Goal: Book appointment/travel/reservation

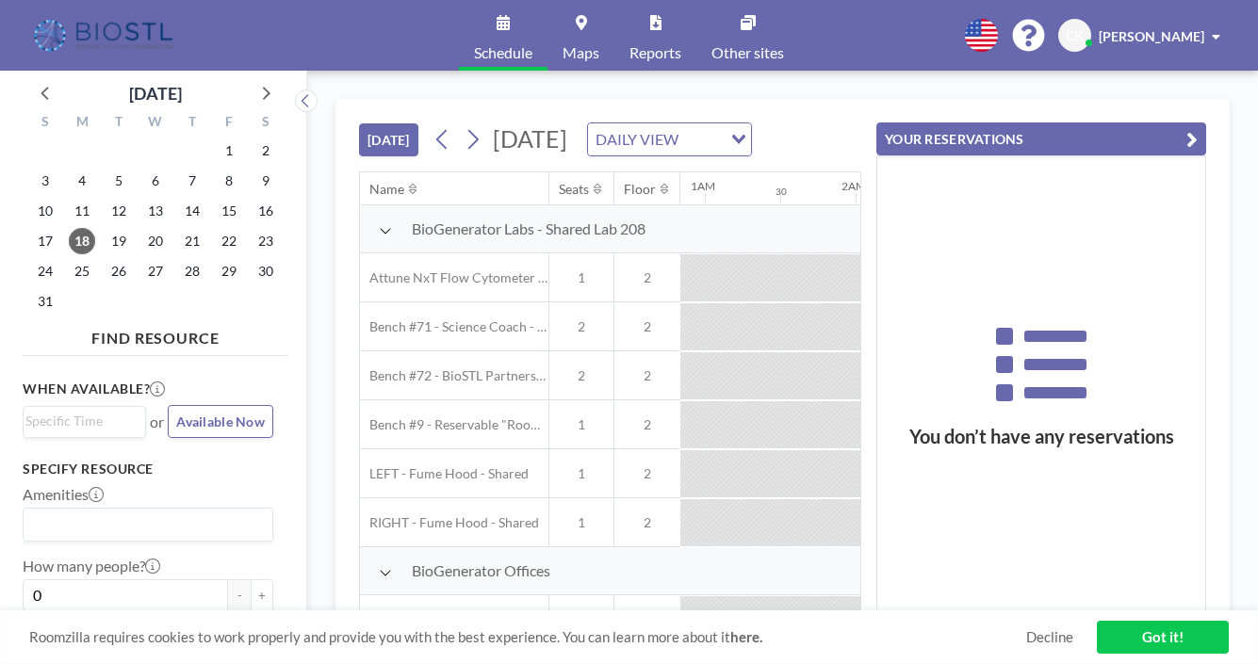
scroll to position [0, 1347]
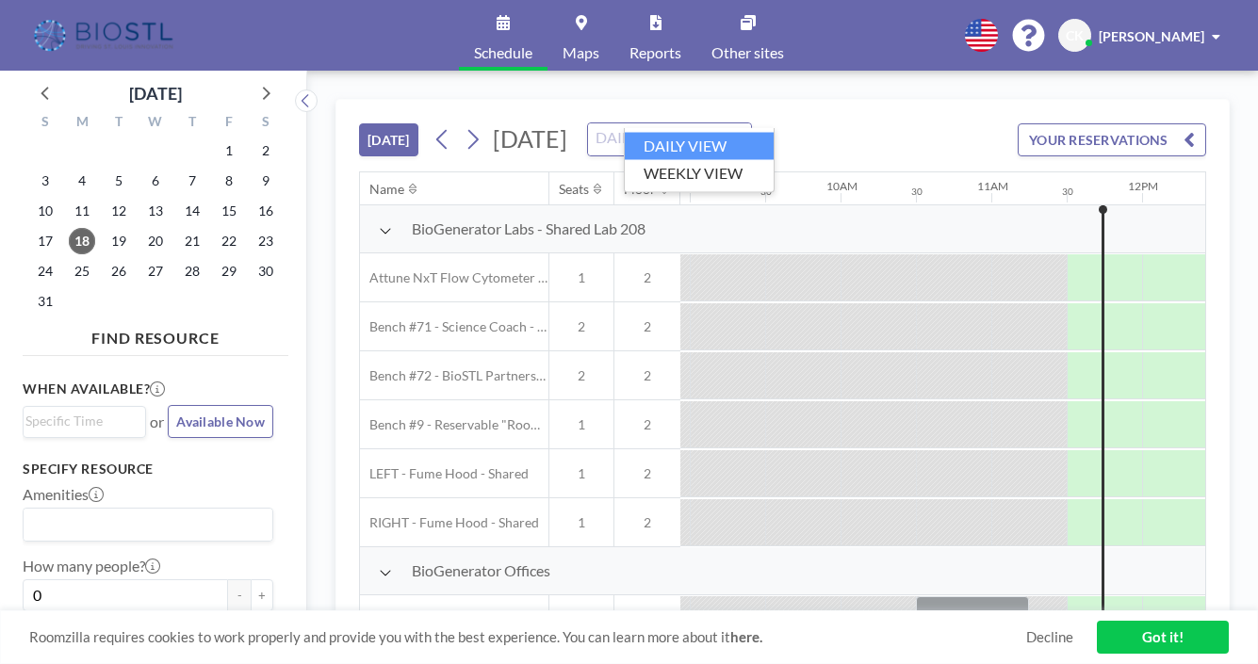
click at [699, 123] on div "DAILY VIEW" at bounding box center [658, 137] width 141 height 28
drag, startPoint x: 501, startPoint y: 79, endPoint x: 440, endPoint y: 101, distance: 64.9
click at [501, 79] on div "[DATE] [DATE] DAILY VIEW Loading... YOUR RESERVATIONS Name Seats Floor 12AM 30 …" at bounding box center [782, 367] width 950 height 593
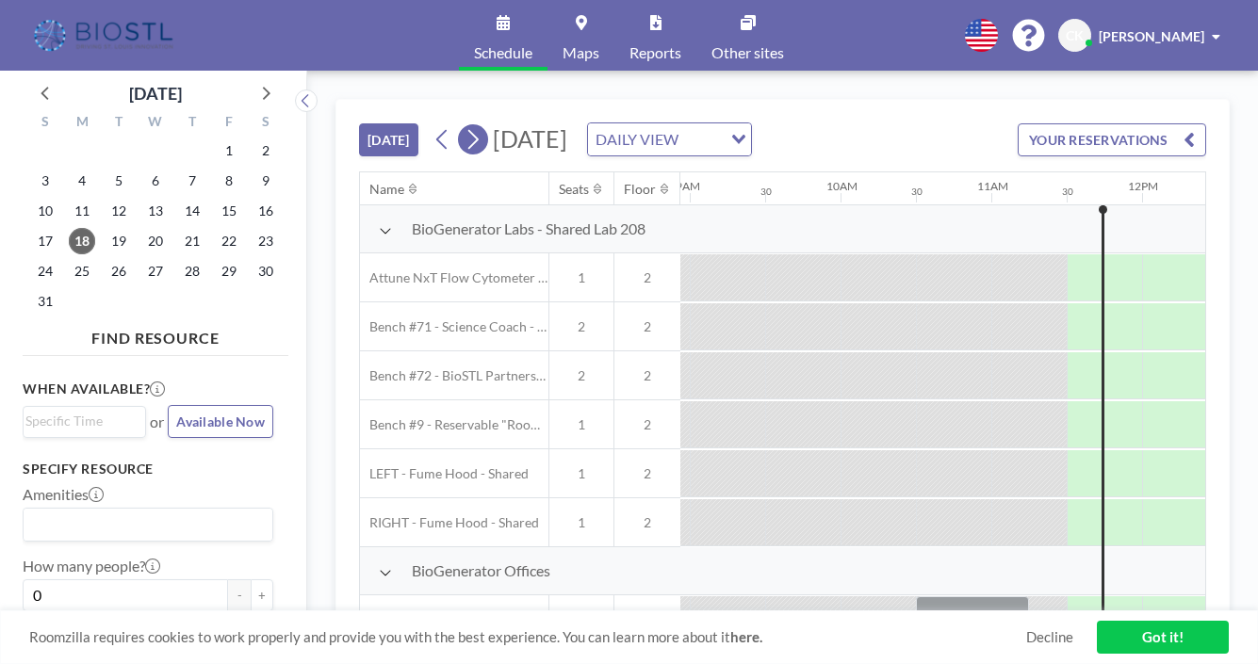
click at [463, 125] on icon at bounding box center [472, 139] width 18 height 28
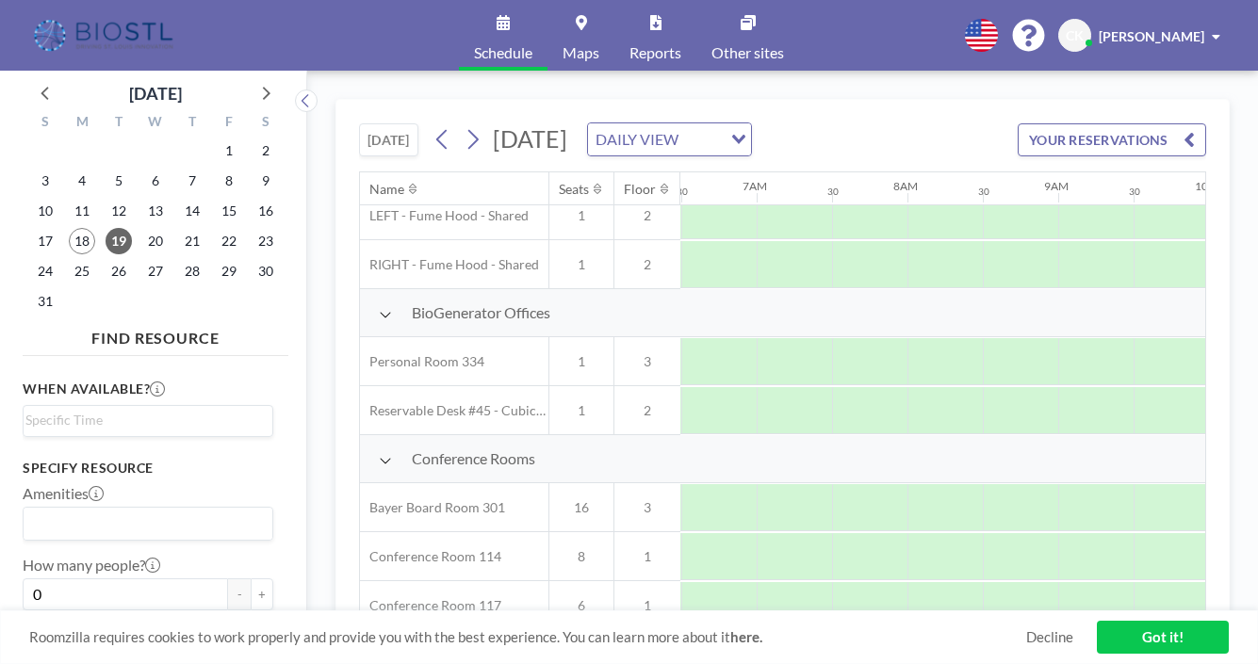
scroll to position [336, 979]
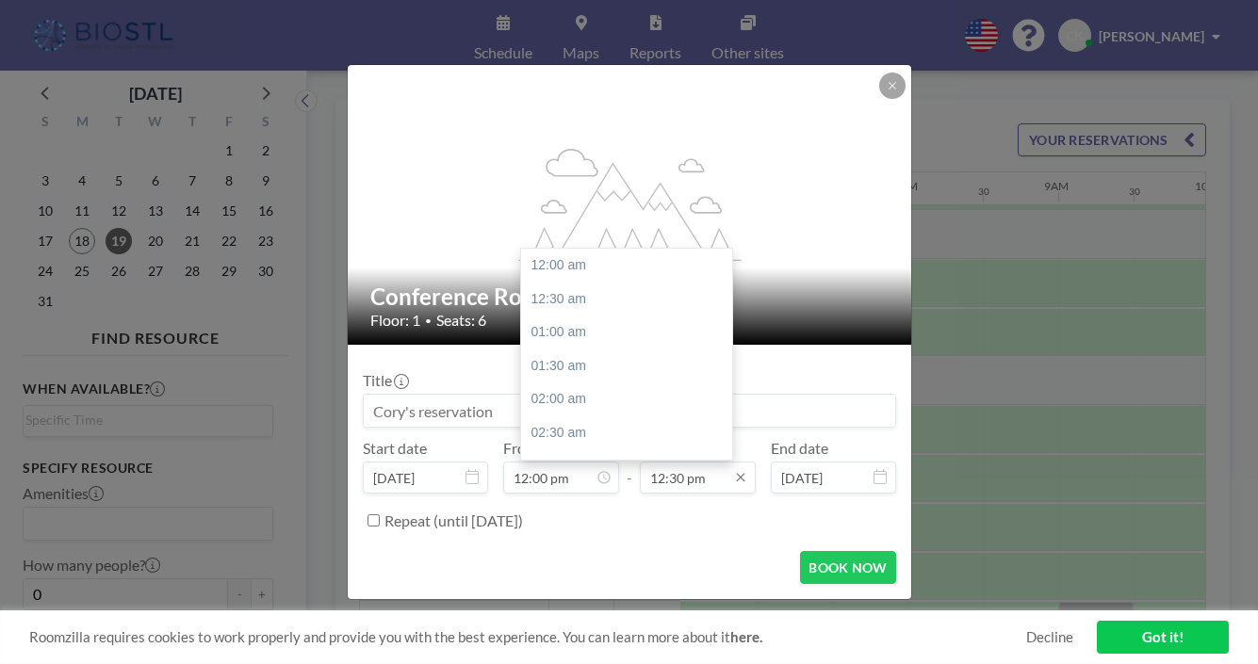
scroll to position [752, 0]
click at [677, 462] on input "12:30 pm" at bounding box center [698, 478] width 116 height 32
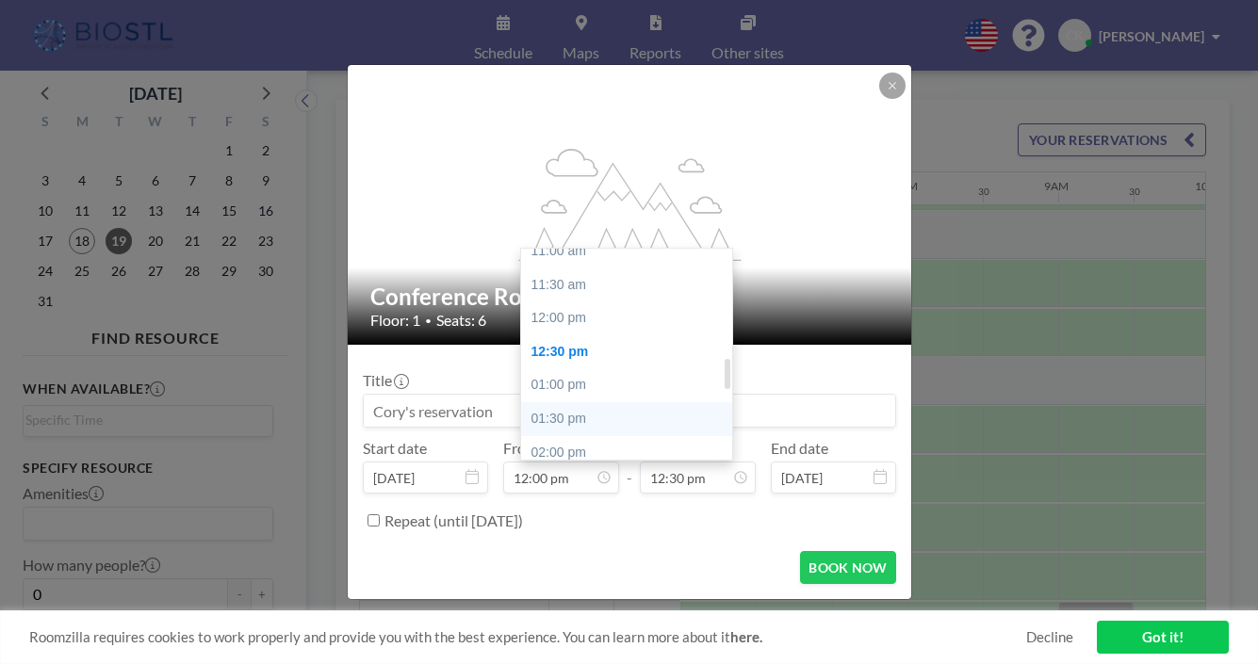
click at [559, 402] on div "01:30 pm" at bounding box center [631, 419] width 221 height 34
type input "01:30 pm"
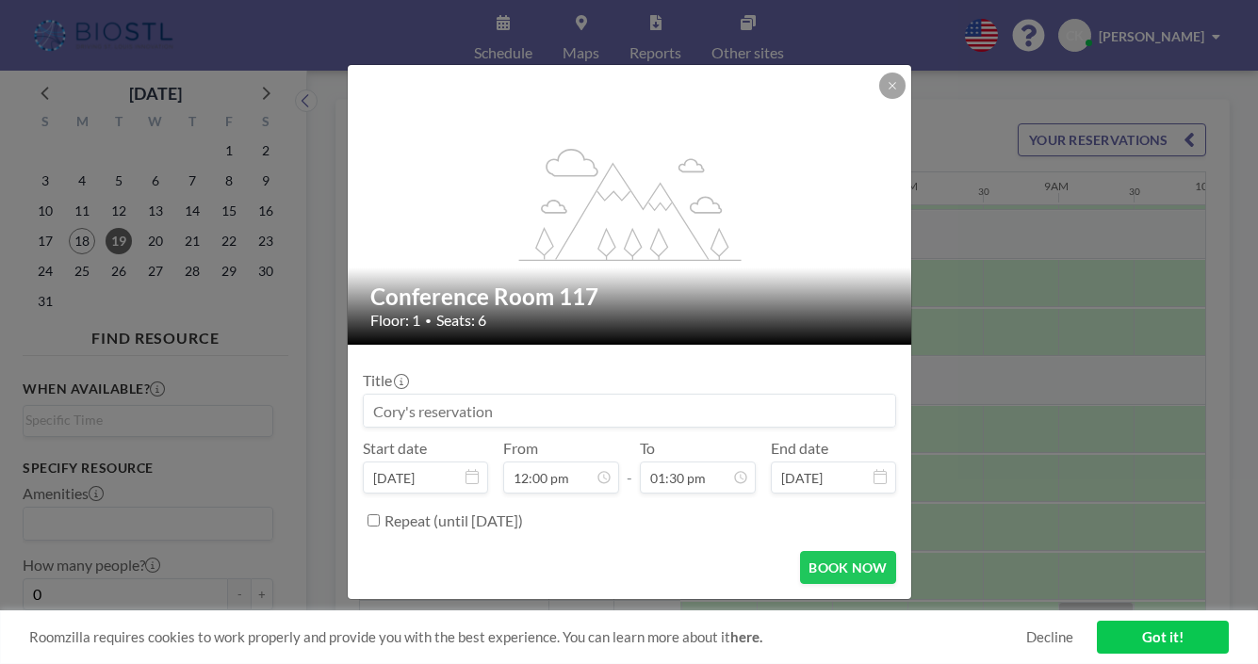
drag, startPoint x: 585, startPoint y: 395, endPoint x: 407, endPoint y: 390, distance: 178.1
click at [407, 390] on form "Title Start date [DATE] From 12:00 pm - To 01:30 pm End date [DATE] Repeat (unt…" at bounding box center [629, 472] width 563 height 254
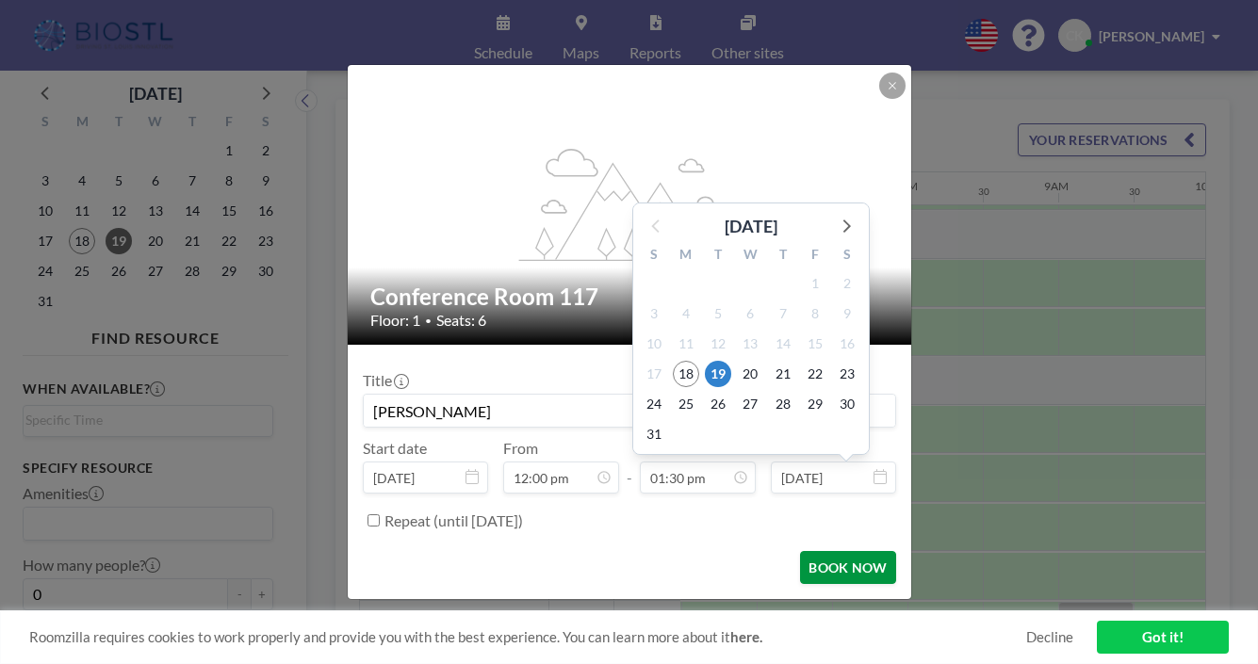
scroll to position [0, 0]
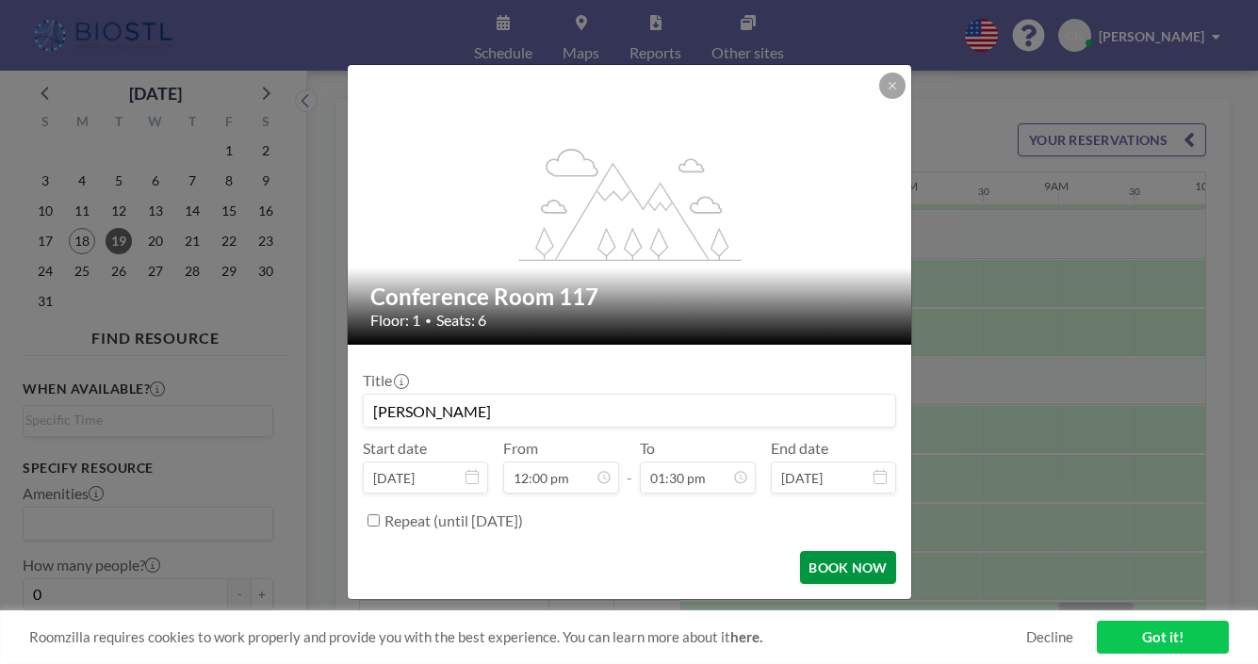
type input "[PERSON_NAME]"
click at [822, 551] on button "BOOK NOW" at bounding box center [847, 567] width 95 height 33
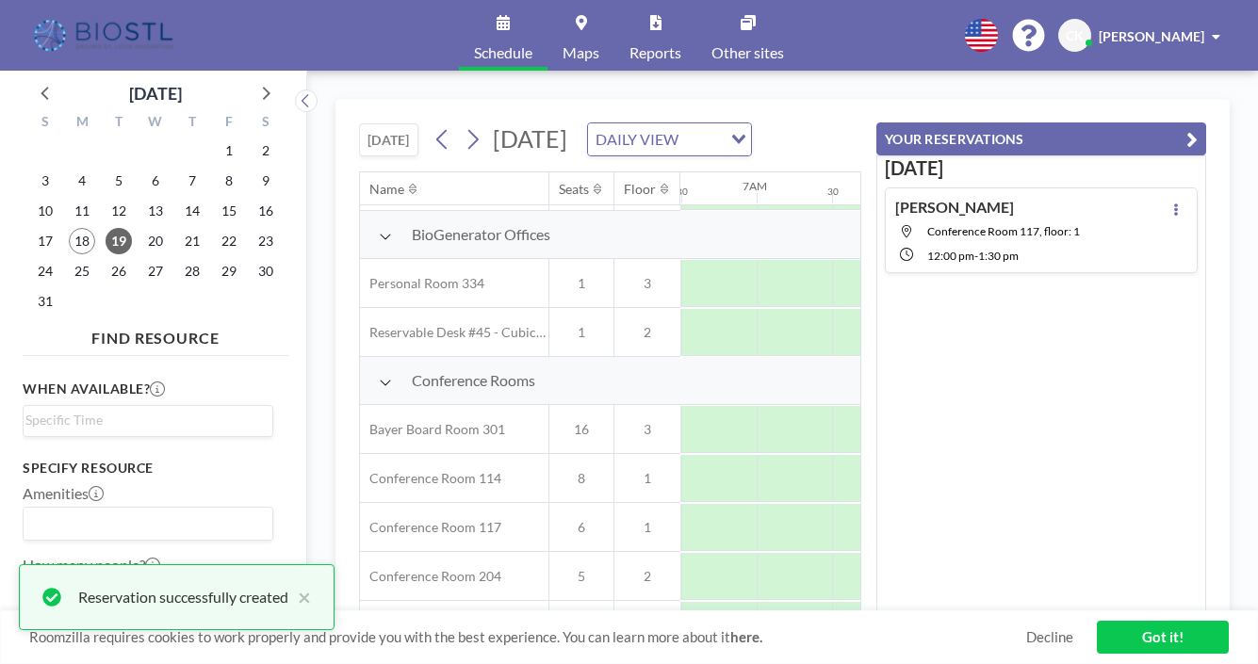
click at [1163, 644] on link "Got it!" at bounding box center [1162, 637] width 132 height 33
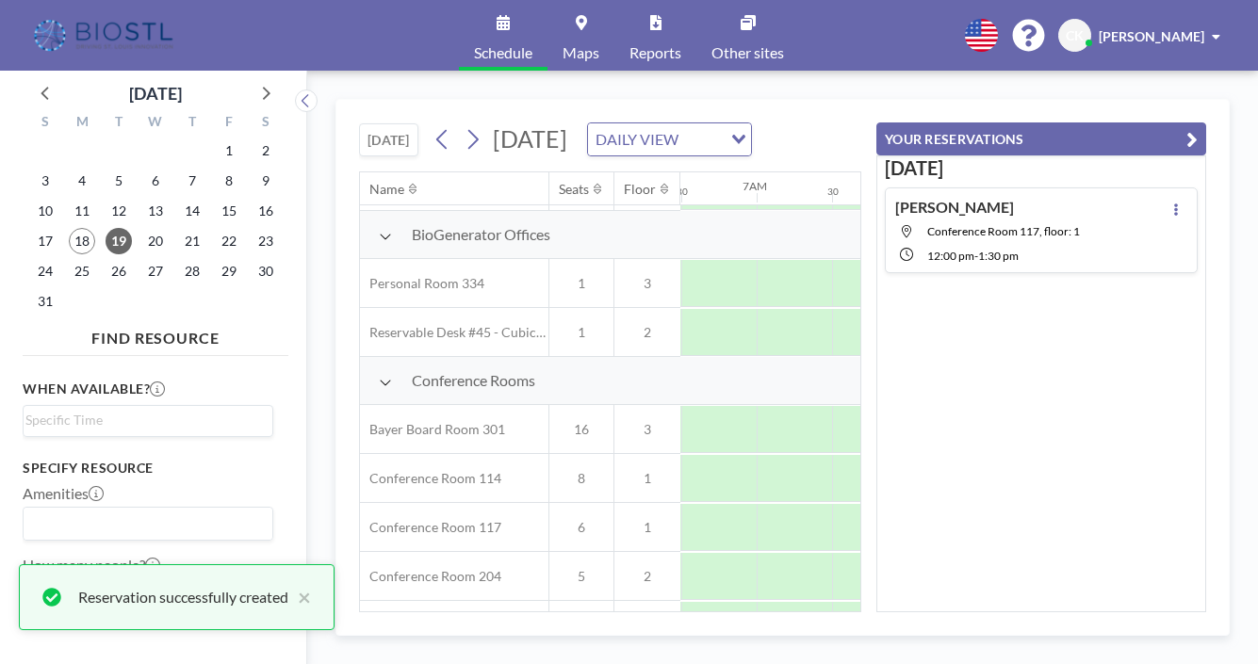
drag, startPoint x: 1203, startPoint y: 124, endPoint x: 1211, endPoint y: 105, distance: 21.5
click at [1204, 122] on button "YOUR RESERVATIONS" at bounding box center [1041, 138] width 330 height 33
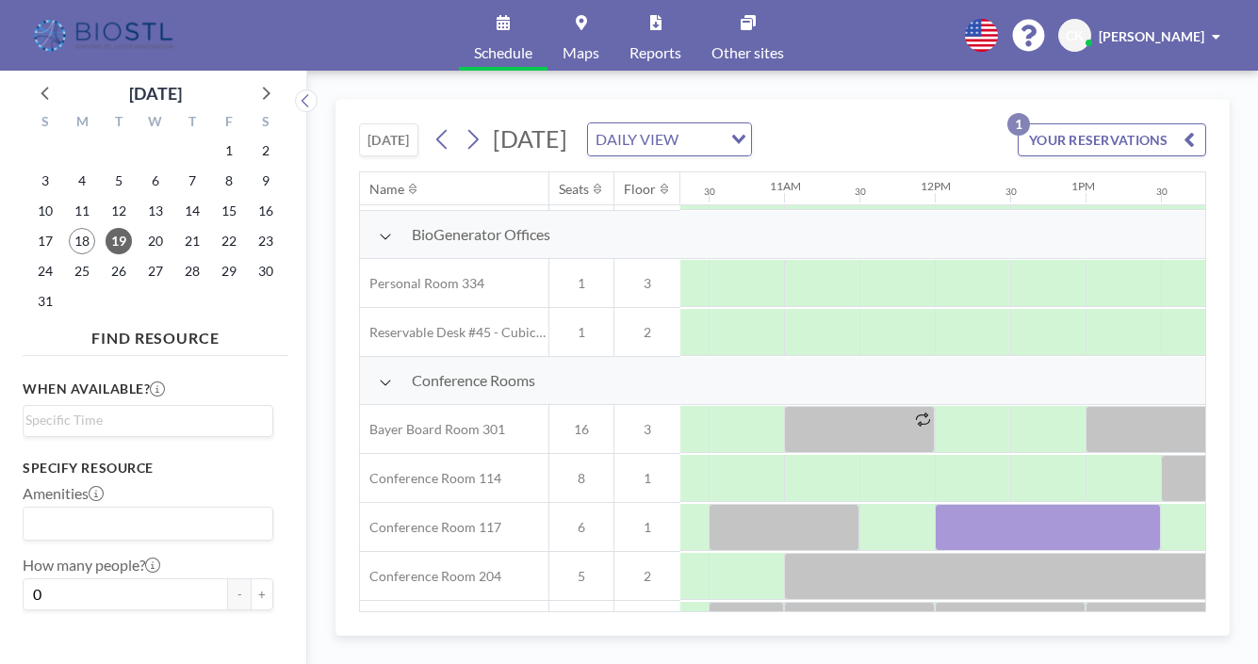
scroll to position [336, 1572]
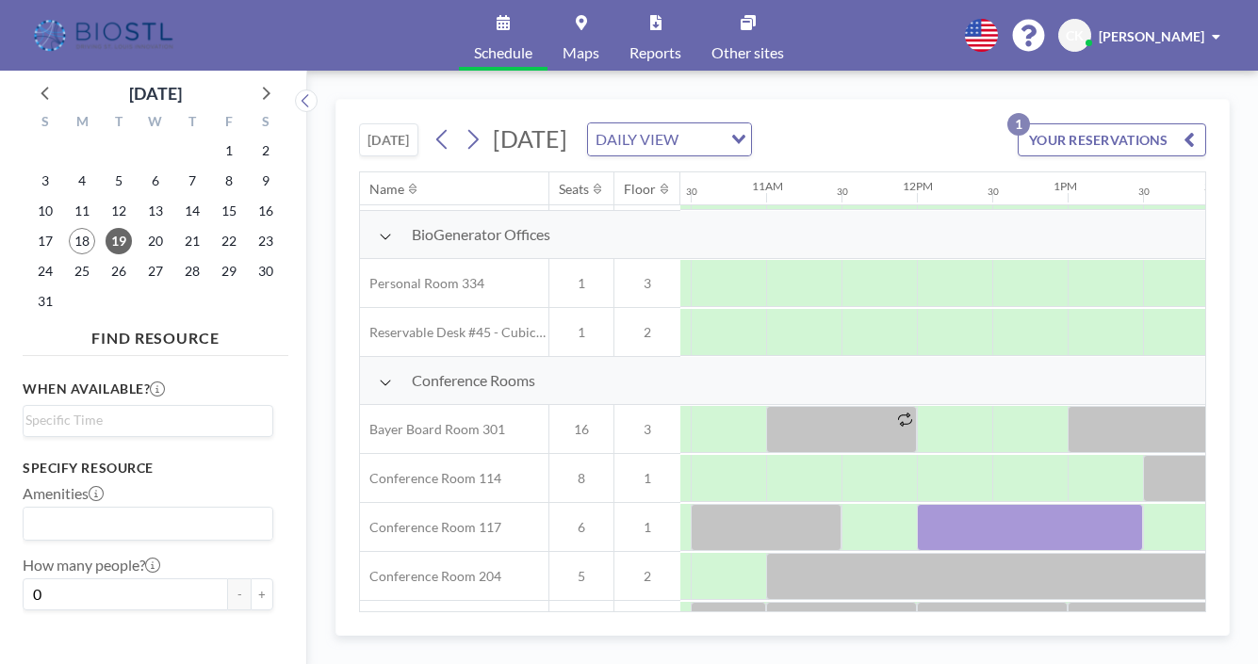
drag, startPoint x: 828, startPoint y: 623, endPoint x: 722, endPoint y: 614, distance: 105.8
click at [722, 614] on div "[DATE] [DATE] DAILY VIEW Loading... YOUR RESERVATIONS 1 Name Seats Floor 12AM 3…" at bounding box center [782, 367] width 894 height 537
